Goal: Find specific page/section: Find specific page/section

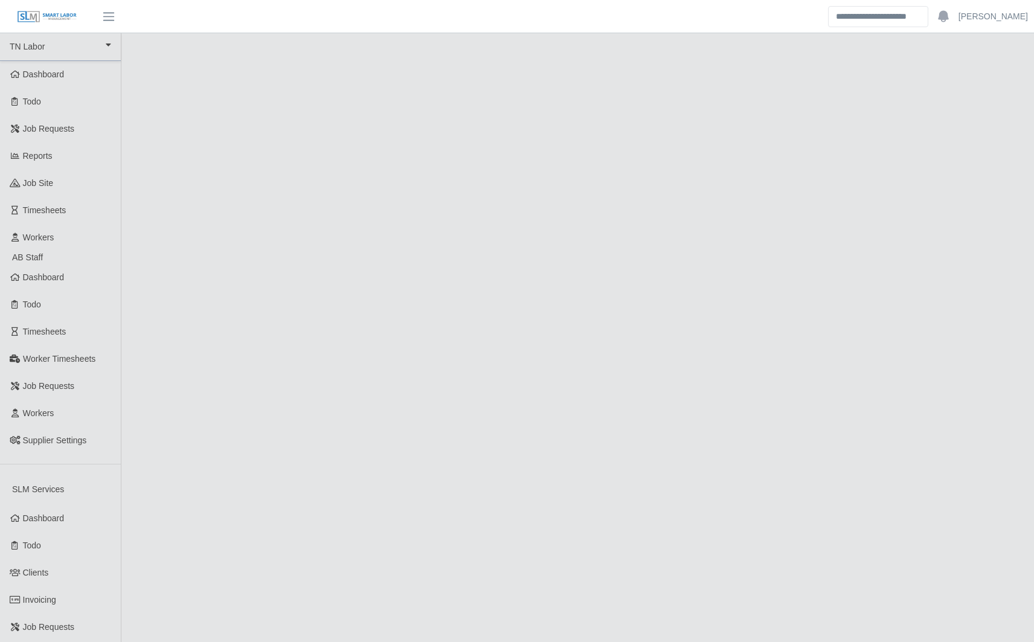
click at [666, 203] on main at bounding box center [577, 460] width 913 height 855
